Goal: Task Accomplishment & Management: Manage account settings

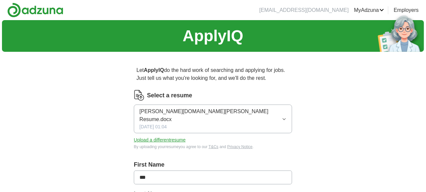
scroll to position [121, 0]
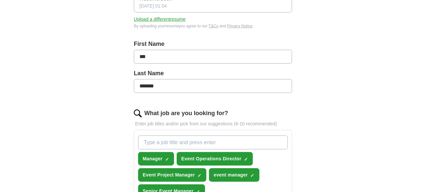
click at [155, 135] on input "What job are you looking for?" at bounding box center [213, 142] width 150 height 14
drag, startPoint x: 342, startPoint y: 94, endPoint x: 346, endPoint y: 113, distance: 19.3
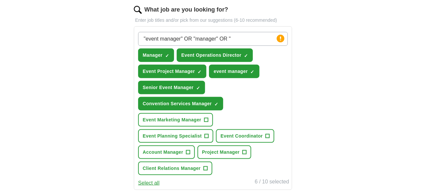
scroll to position [225, 0]
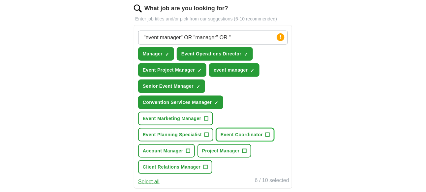
click at [266, 132] on span "+" at bounding box center [268, 134] width 4 height 5
click at [206, 132] on span "+" at bounding box center [207, 134] width 4 height 5
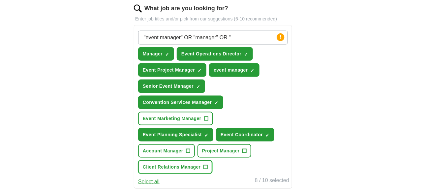
click at [205, 165] on span "+" at bounding box center [205, 167] width 4 height 5
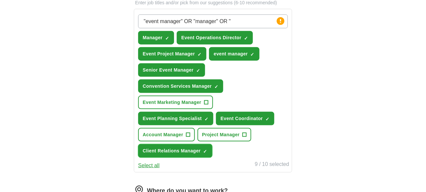
scroll to position [121, 0]
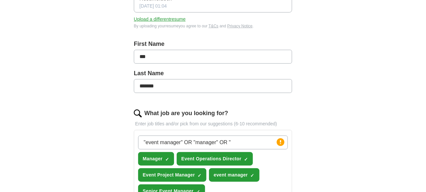
click at [233, 135] on input ""event manager" OR "manager" OR "" at bounding box center [213, 142] width 150 height 14
drag, startPoint x: 236, startPoint y: 133, endPoint x: 120, endPoint y: 131, distance: 116.7
click at [120, 131] on div "Let ApplyIQ do the hard work of searching and applying for jobs. Just tell us w…" at bounding box center [212, 195] width 211 height 518
click at [235, 135] on input ""event manager" OR "manager" OR "" at bounding box center [213, 142] width 150 height 14
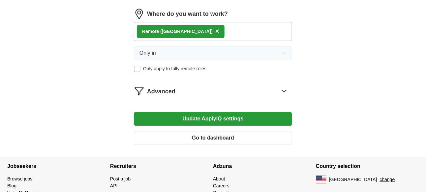
scroll to position [424, 0]
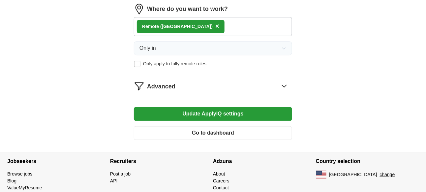
type input ""event manager" OR "manager" OR "Director of Events""
click at [285, 80] on icon at bounding box center [284, 85] width 11 height 11
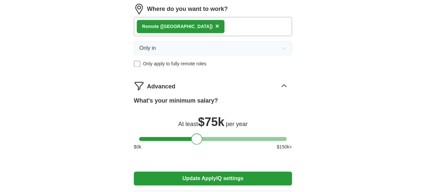
drag, startPoint x: 194, startPoint y: 126, endPoint x: 199, endPoint y: 130, distance: 6.4
click at [199, 133] on div at bounding box center [196, 138] width 11 height 11
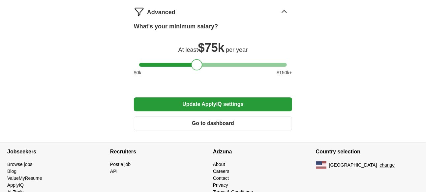
scroll to position [501, 0]
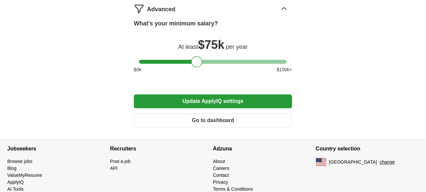
click at [206, 94] on button "Update ApplyIQ settings" at bounding box center [213, 101] width 158 height 14
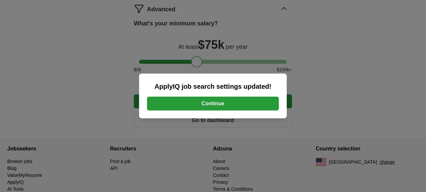
click at [216, 102] on button "Continue" at bounding box center [213, 104] width 132 height 14
